Goal: Navigation & Orientation: Find specific page/section

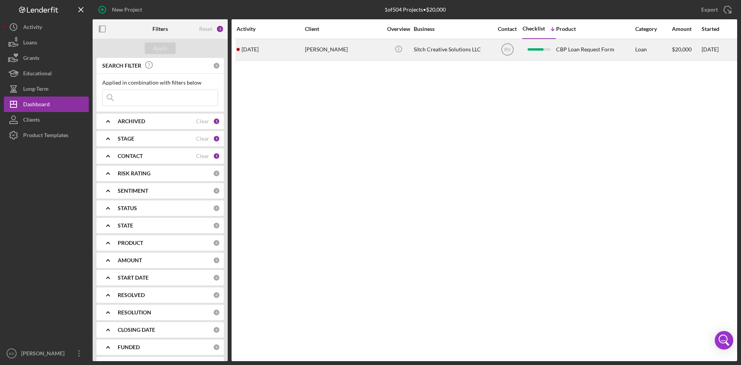
click at [252, 50] on time "[DATE]" at bounding box center [250, 49] width 17 height 6
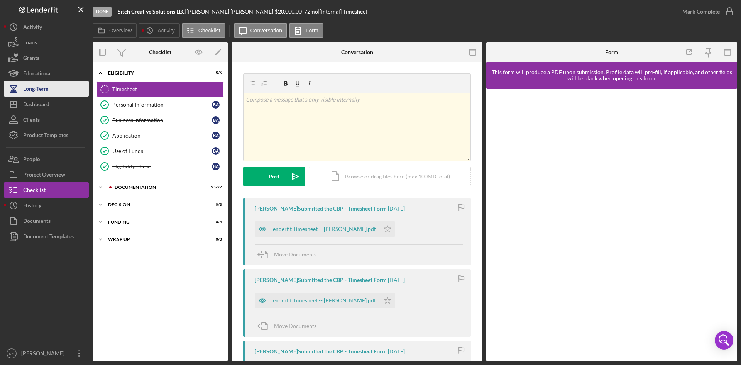
click at [33, 91] on div "Long-Term" at bounding box center [35, 89] width 25 height 17
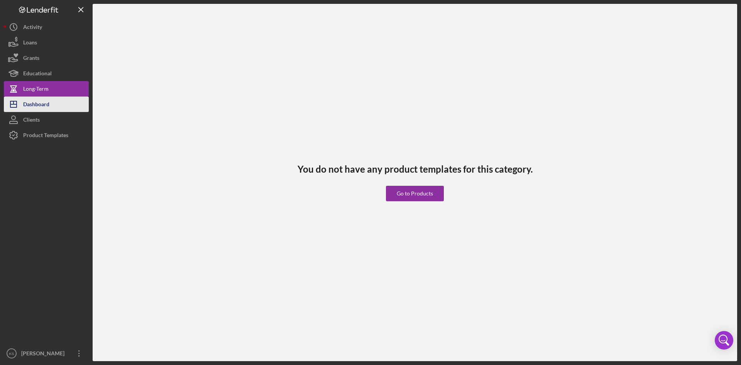
click at [42, 104] on div "Dashboard" at bounding box center [36, 104] width 26 height 17
